Goal: Task Accomplishment & Management: Complete application form

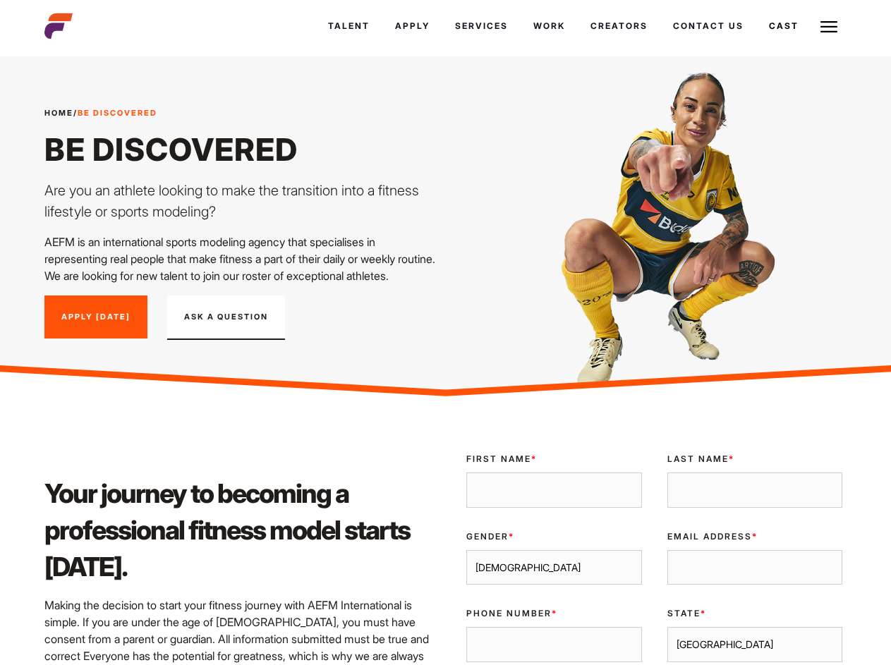
click at [756, 45] on link "Cast" at bounding box center [783, 26] width 55 height 38
click at [0, 0] on link "Casted Talent" at bounding box center [0, 0] width 0 height 0
